Goal: Obtain resource: Obtain resource

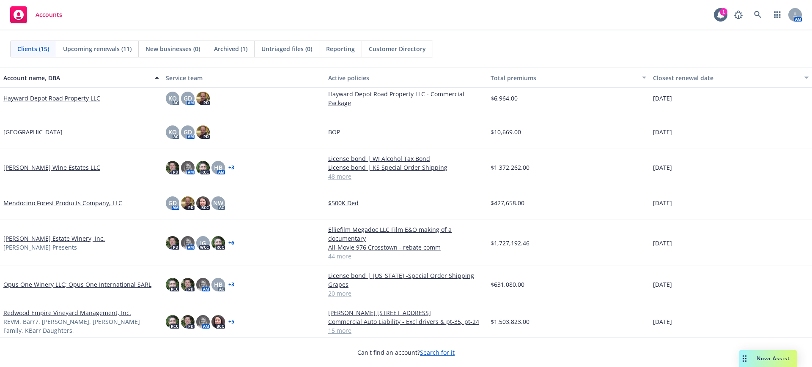
scroll to position [159, 0]
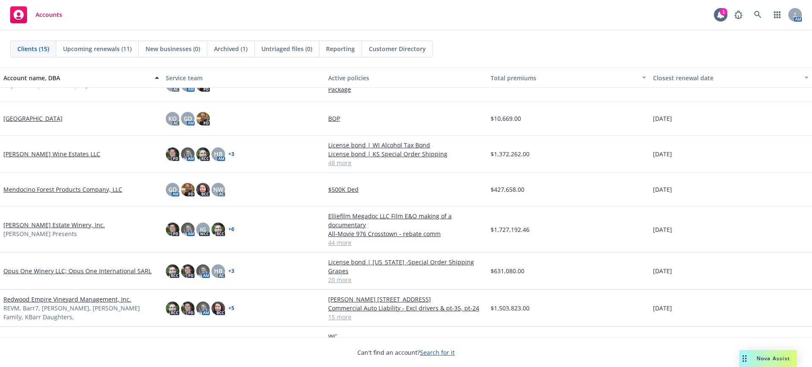
click at [13, 224] on link "[PERSON_NAME] Estate Winery, Inc." at bounding box center [53, 225] width 101 height 9
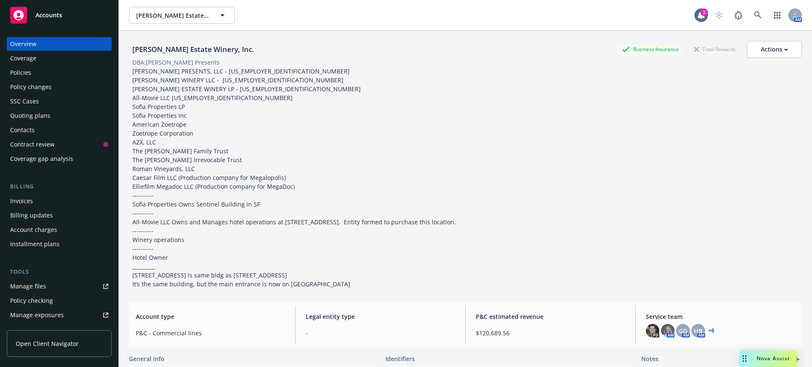
click at [16, 72] on div "Policies" at bounding box center [20, 73] width 21 height 14
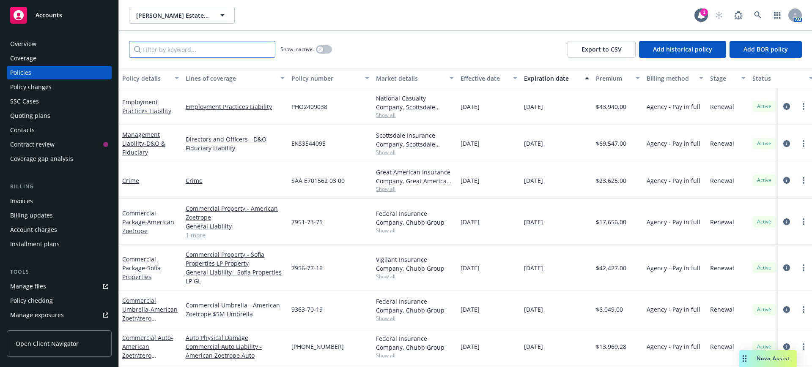
click at [171, 48] on input "Filter by keyword..." at bounding box center [202, 49] width 146 height 17
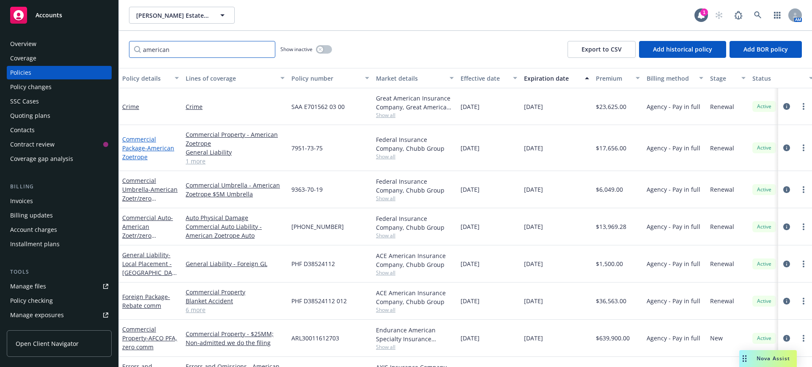
type input "american"
click at [145, 147] on span "- American Zoetrope" at bounding box center [148, 152] width 52 height 17
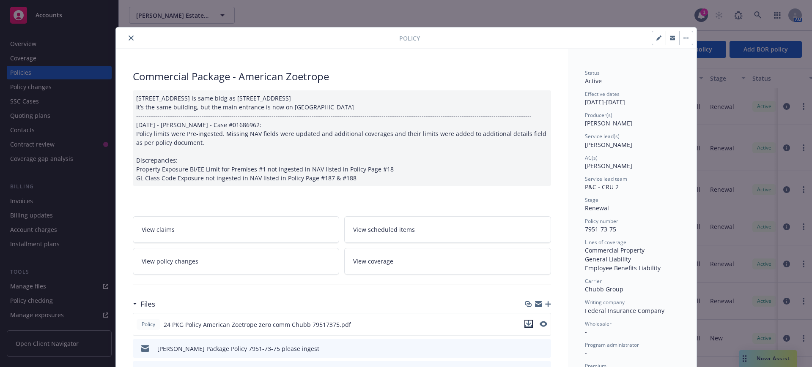
click at [525, 324] on icon "download file" at bounding box center [527, 323] width 5 height 5
click at [127, 35] on button "close" at bounding box center [131, 38] width 10 height 10
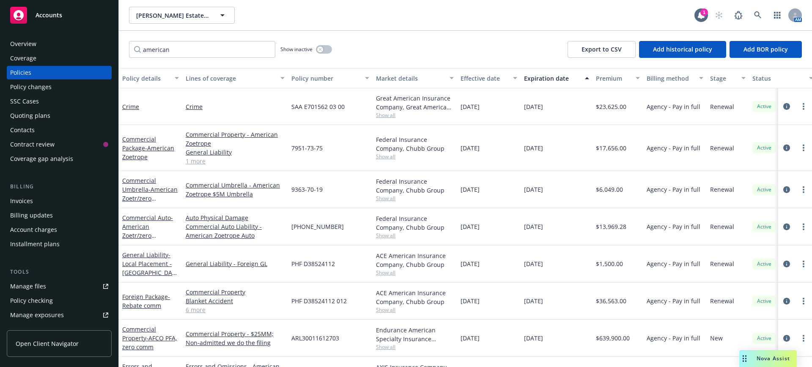
click at [765, 358] on span "Nova Assist" at bounding box center [772, 358] width 33 height 7
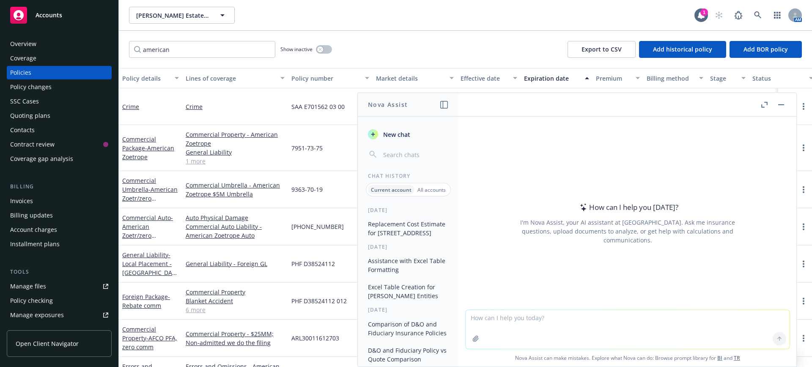
click at [465, 318] on textarea at bounding box center [627, 329] width 324 height 39
type textarea "% increase from 17674 to 22267"
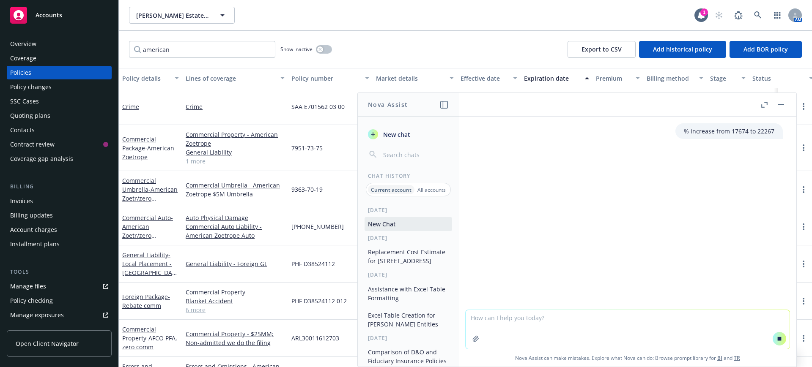
click at [512, 317] on textarea at bounding box center [627, 329] width 324 height 39
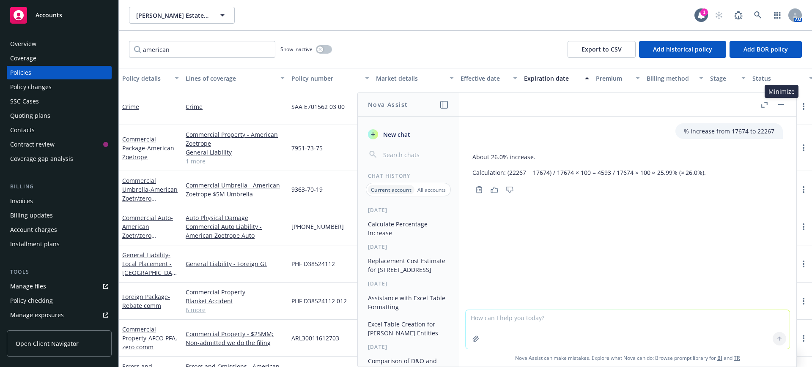
click at [781, 104] on icon "button" at bounding box center [781, 104] width 6 height 1
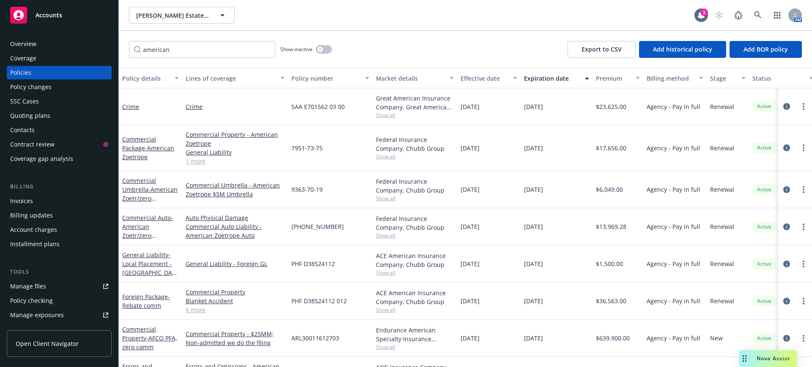
click at [47, 13] on span "Accounts" at bounding box center [49, 15] width 27 height 7
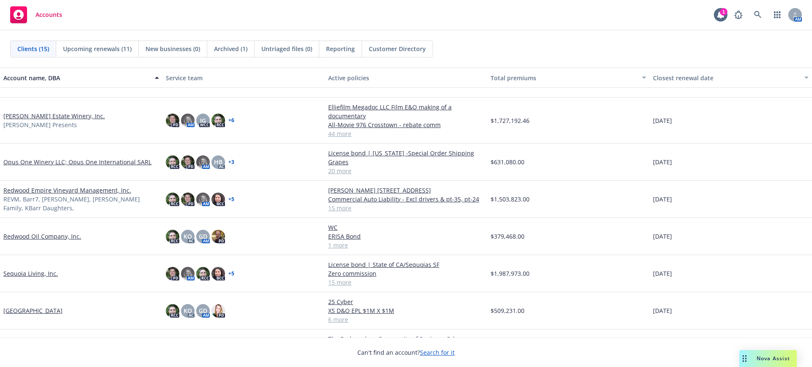
scroll to position [290, 0]
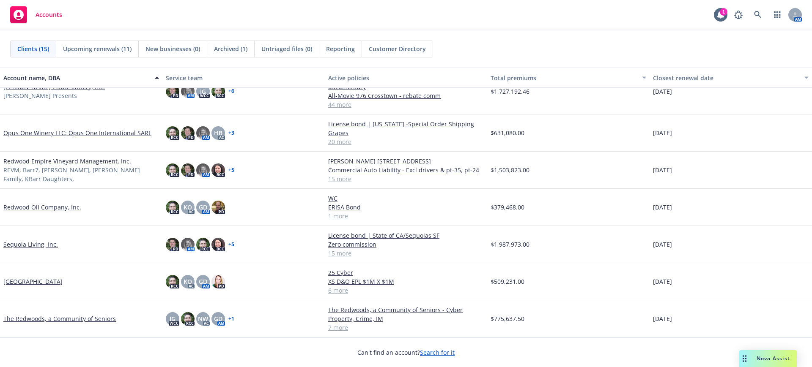
click at [43, 164] on link "Redwood Empire Vineyard Management, Inc." at bounding box center [67, 161] width 128 height 9
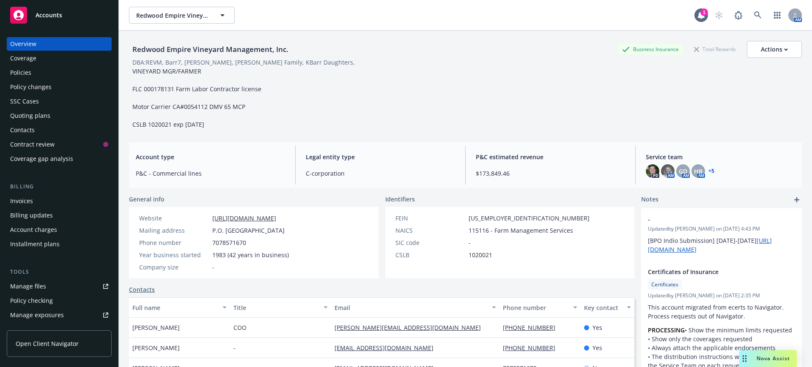
click at [38, 285] on div "Manage files" at bounding box center [28, 287] width 36 height 14
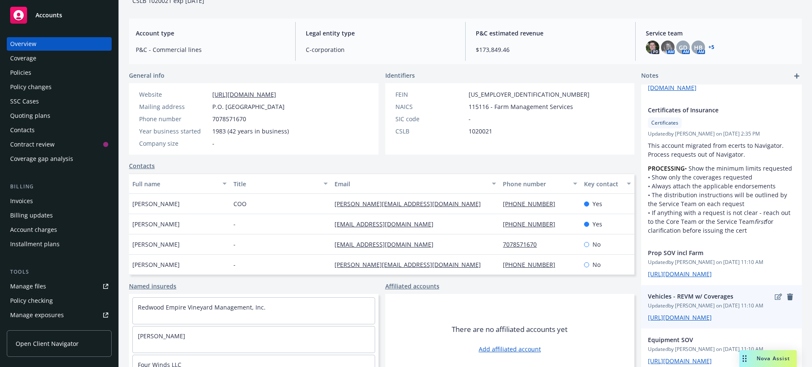
scroll to position [140, 0]
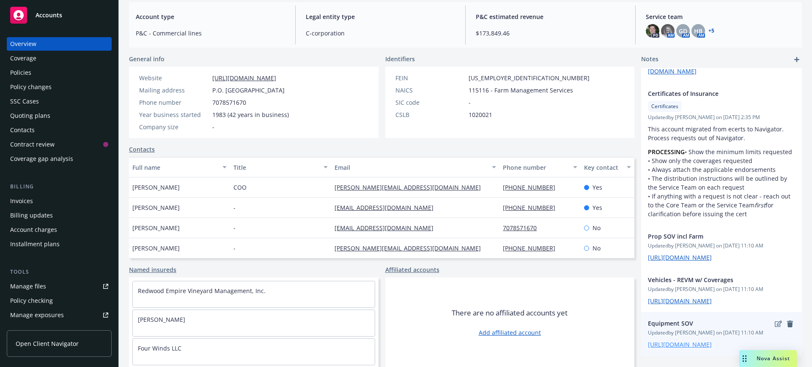
click at [678, 341] on link "[URL][DOMAIN_NAME]" at bounding box center [680, 345] width 64 height 8
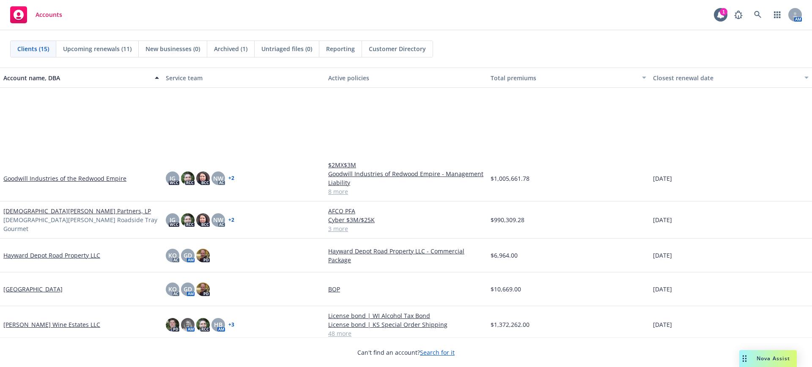
scroll to position [211, 0]
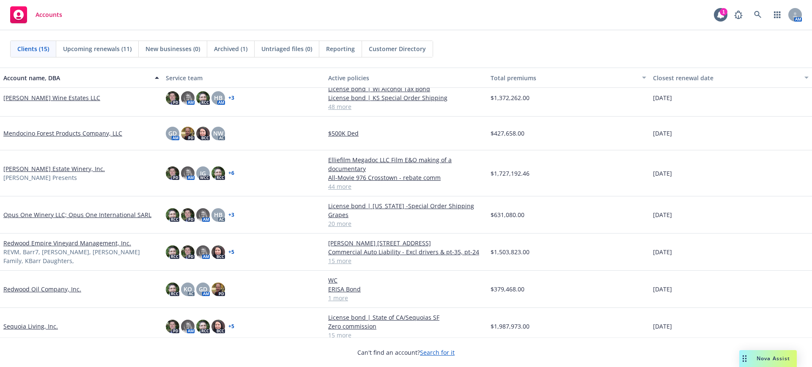
click at [54, 247] on link "Redwood Empire Vineyard Management, Inc." at bounding box center [67, 243] width 128 height 9
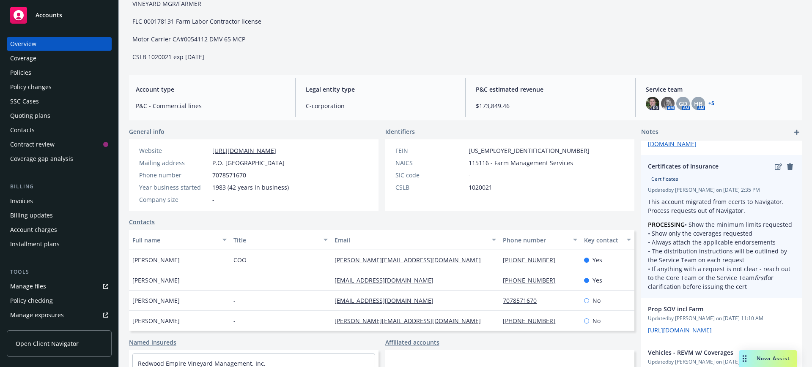
scroll to position [140, 0]
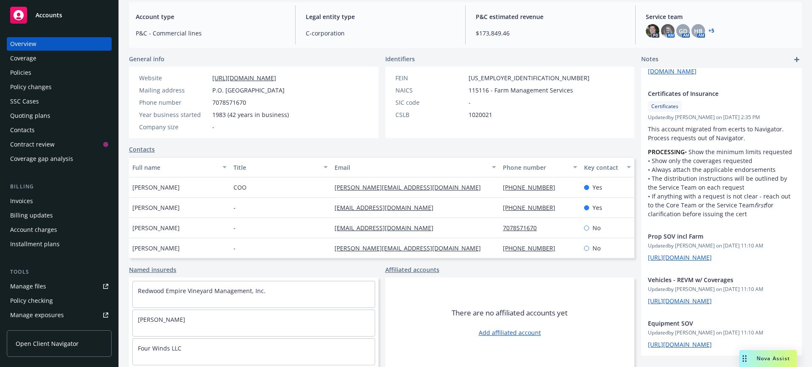
click at [22, 71] on div "Policies" at bounding box center [20, 73] width 21 height 14
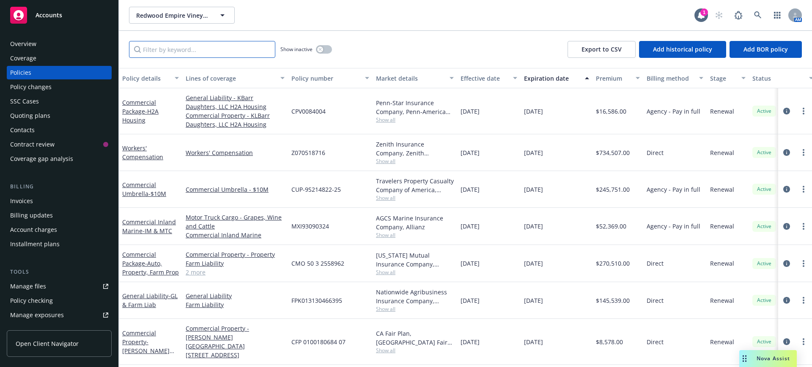
click at [146, 48] on input "Filter by keyword..." at bounding box center [202, 49] width 146 height 17
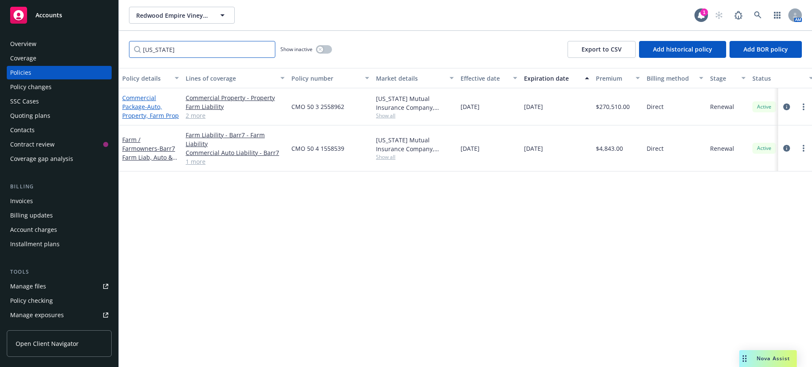
type input "oregon"
click at [147, 109] on span "- Auto, Property, Farm Prop" at bounding box center [150, 111] width 57 height 17
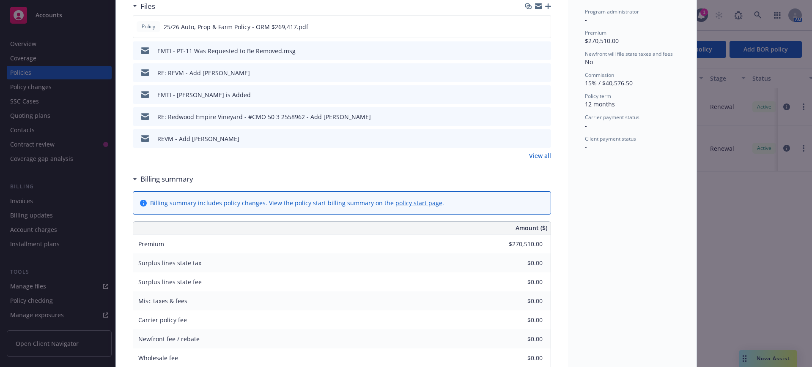
scroll to position [87, 0]
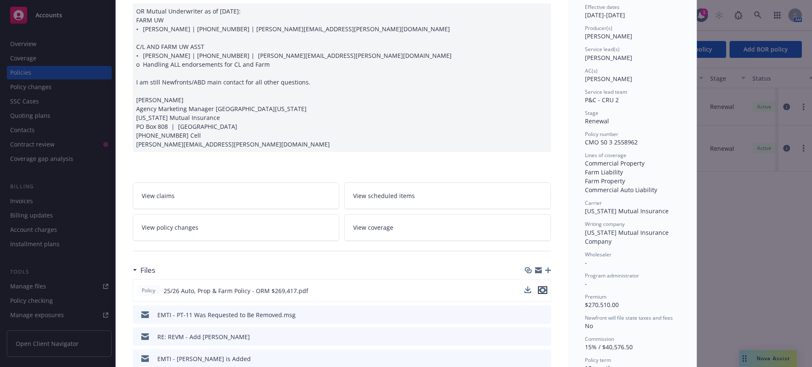
click at [539, 290] on icon "preview file" at bounding box center [543, 290] width 8 height 6
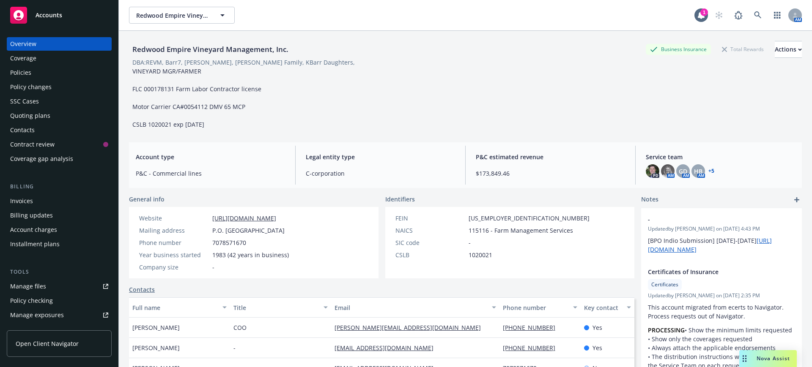
click at [14, 70] on div "Policies" at bounding box center [20, 73] width 21 height 14
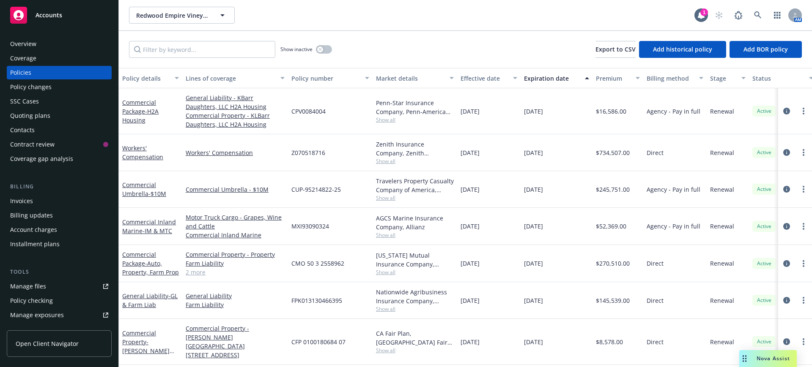
click at [46, 12] on span "Accounts" at bounding box center [49, 15] width 27 height 7
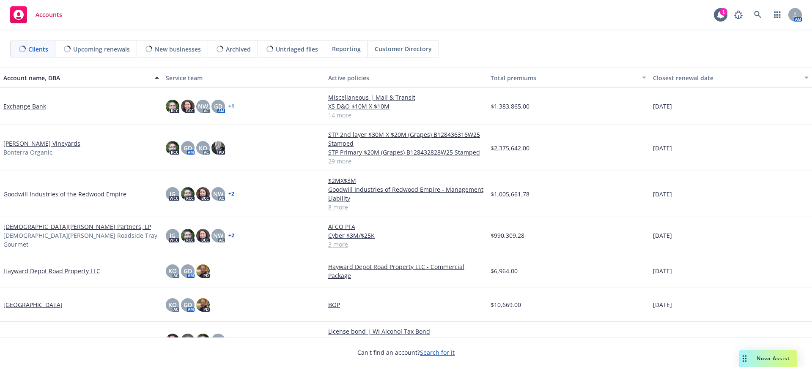
click at [29, 191] on link "Goodwill Industries of the Redwood Empire" at bounding box center [64, 194] width 123 height 9
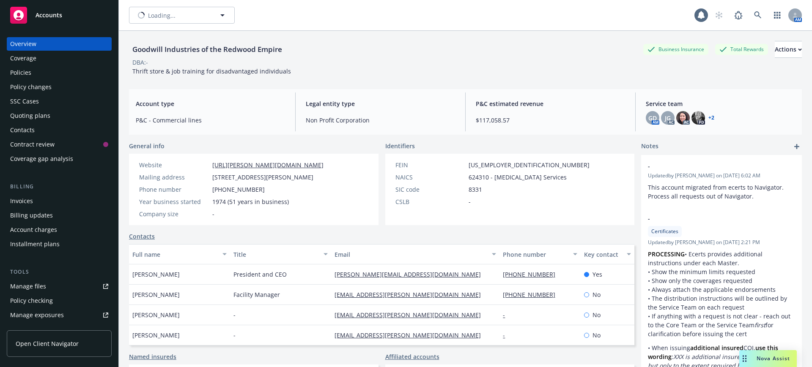
click at [19, 70] on div "Policies" at bounding box center [20, 73] width 21 height 14
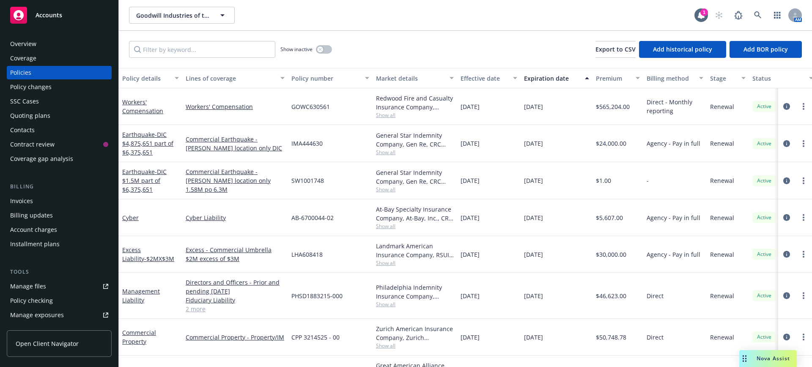
scroll to position [53, 0]
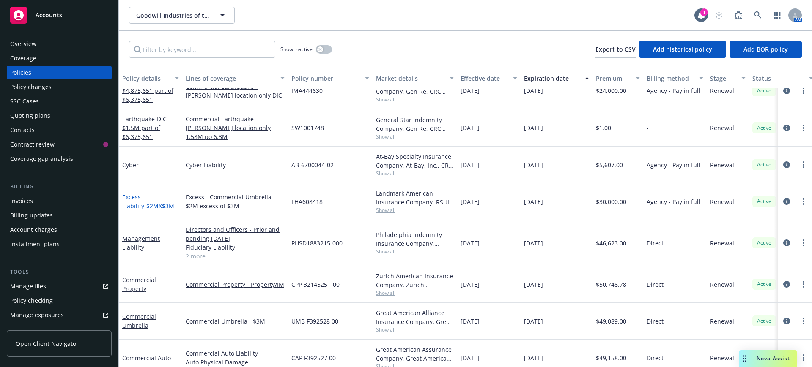
click at [146, 197] on link "Excess Liability - $2MX$3M" at bounding box center [148, 201] width 52 height 17
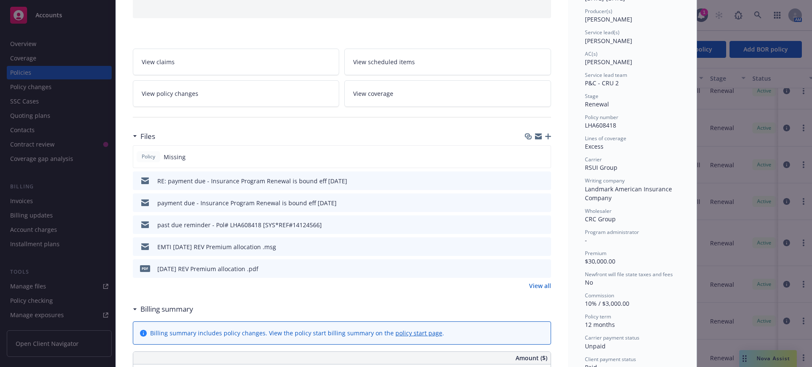
scroll to position [106, 0]
click at [537, 285] on link "View all" at bounding box center [540, 284] width 22 height 9
